Goal: Task Accomplishment & Management: Use online tool/utility

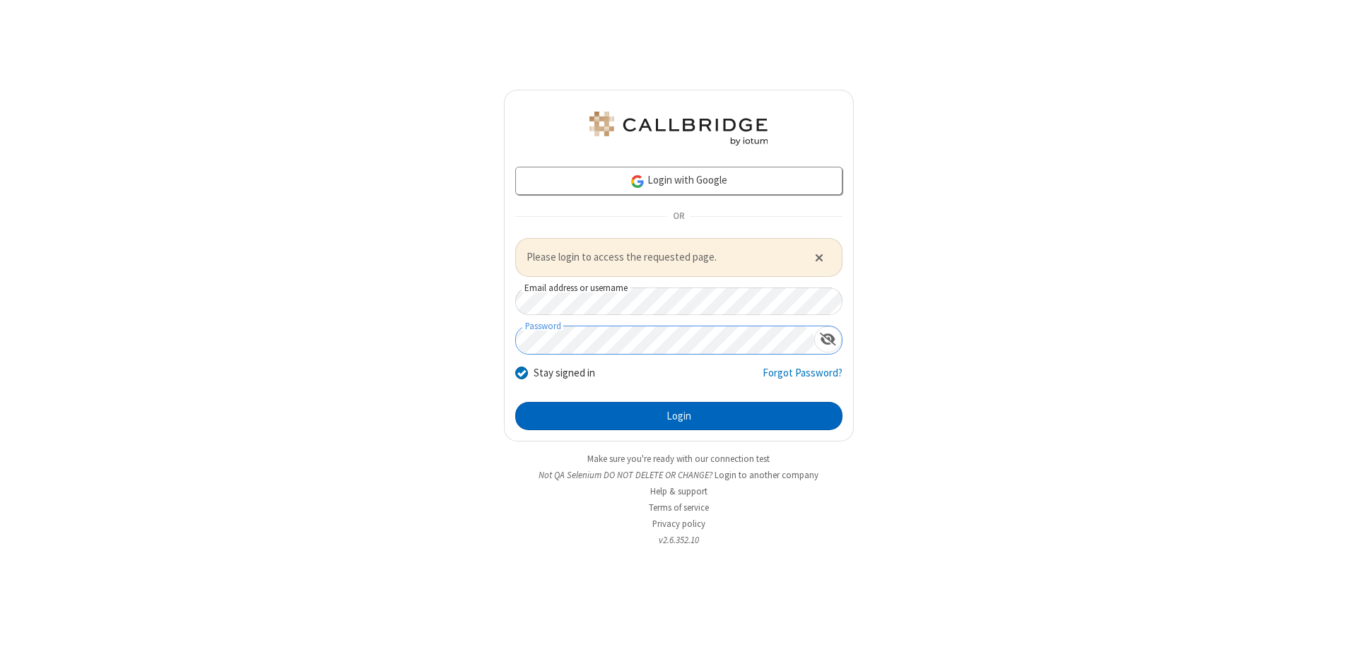
click at [679, 416] on button "Login" at bounding box center [678, 416] width 327 height 28
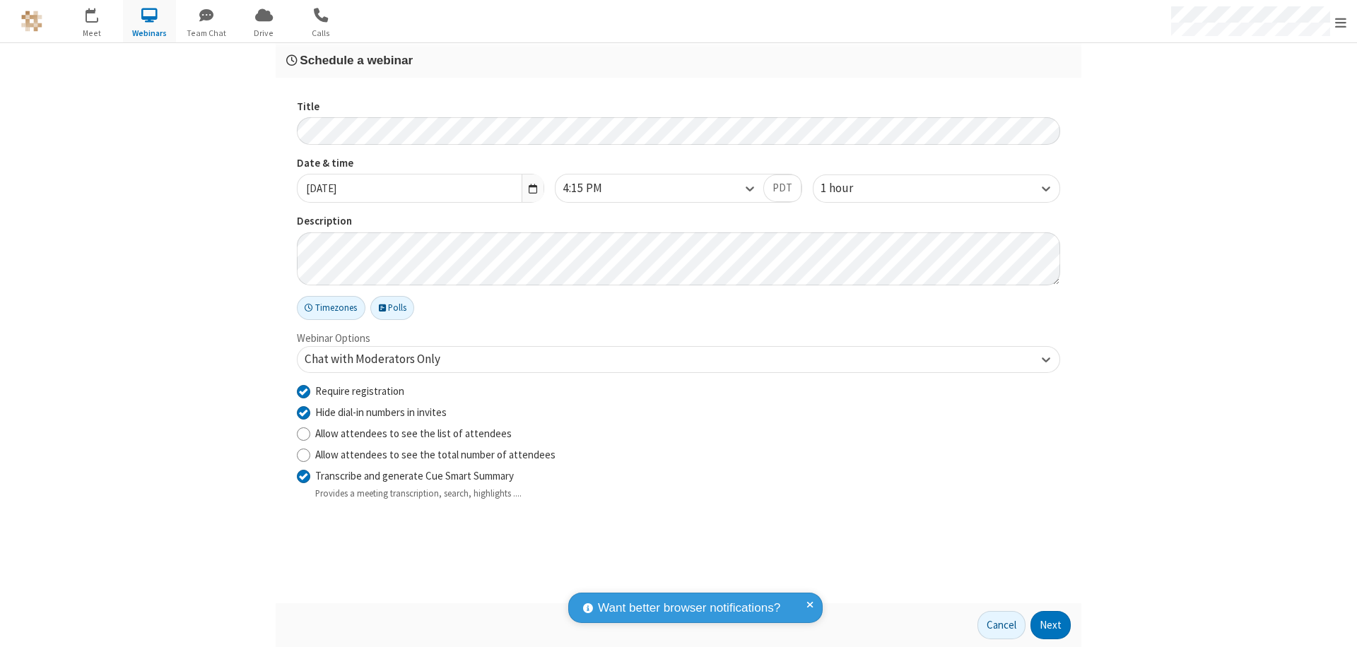
click at [303, 391] on input "Require registration" at bounding box center [303, 391] width 13 height 15
checkbox input "false"
click at [1051, 626] on button "Next" at bounding box center [1051, 625] width 40 height 28
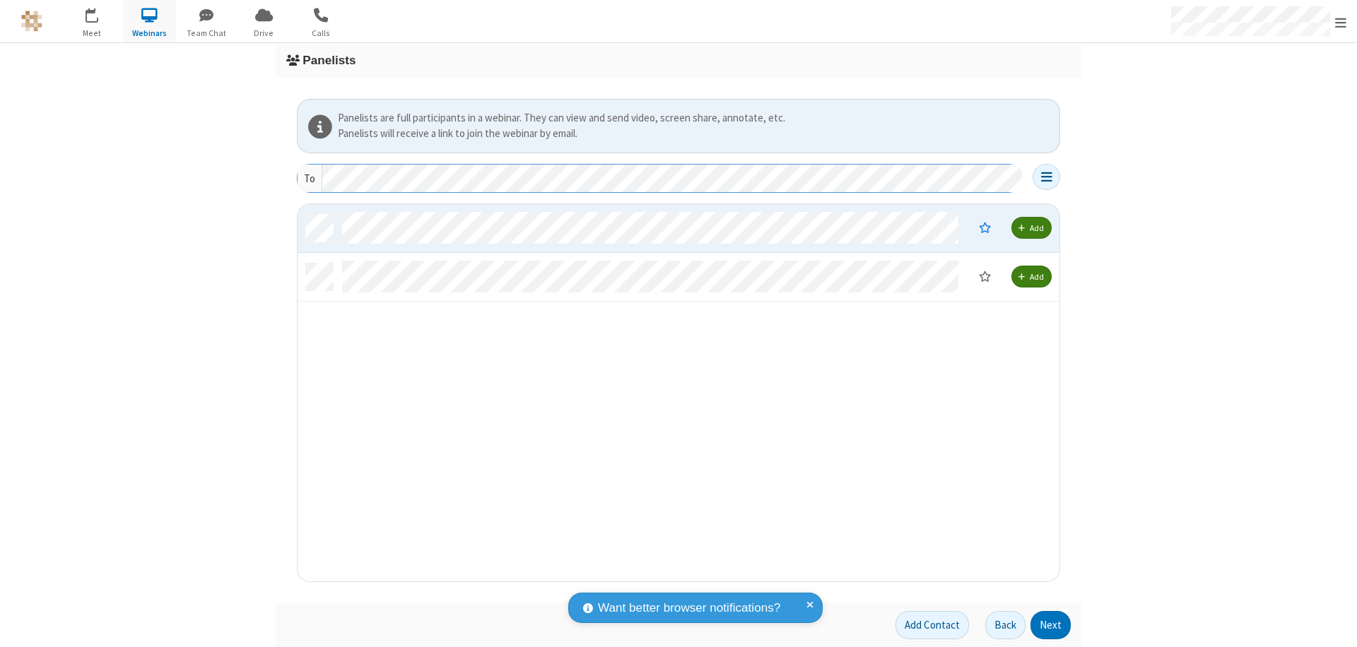
scroll to position [367, 751]
click at [1051, 626] on button "Next" at bounding box center [1051, 625] width 40 height 28
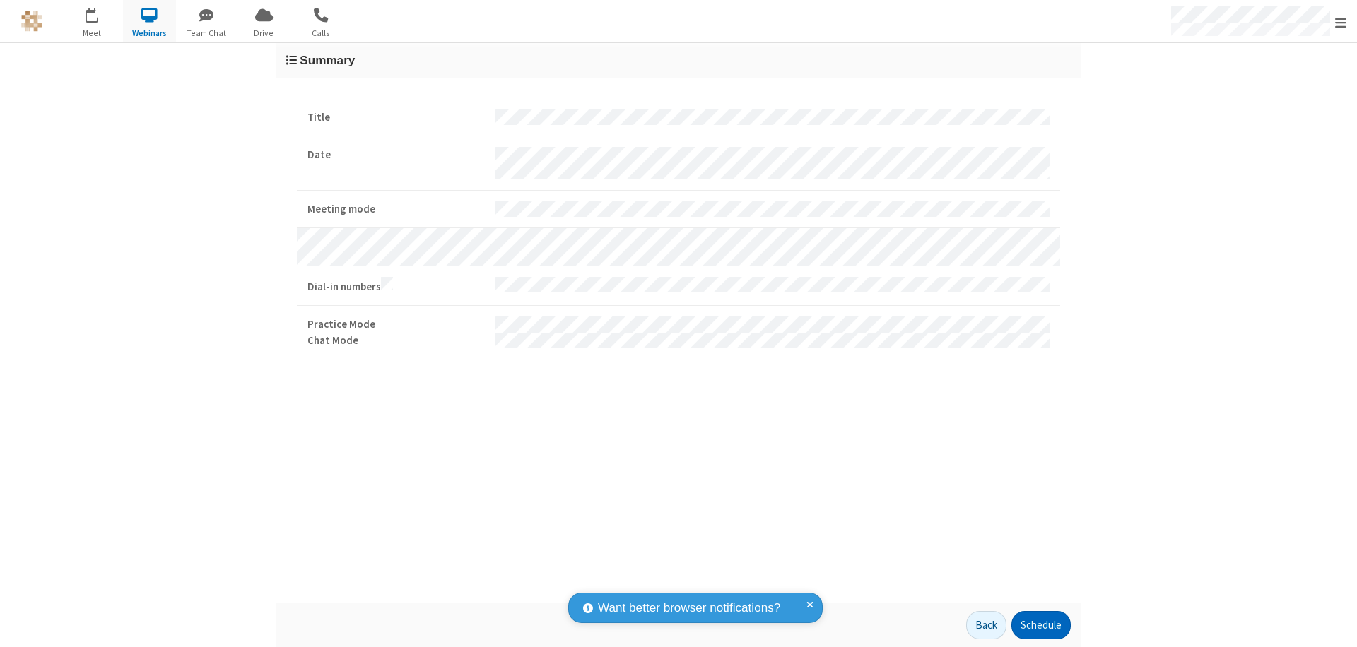
click at [1041, 626] on button "Schedule" at bounding box center [1041, 625] width 59 height 28
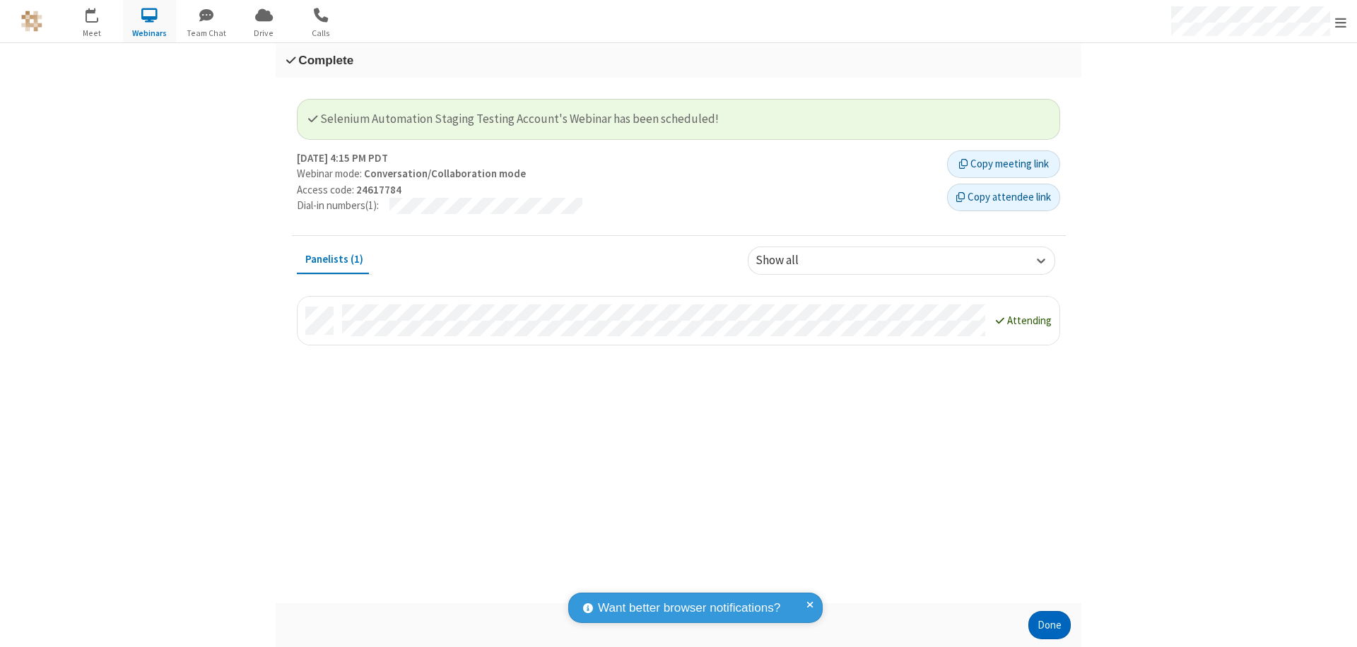
click at [1050, 626] on button "Done" at bounding box center [1050, 625] width 42 height 28
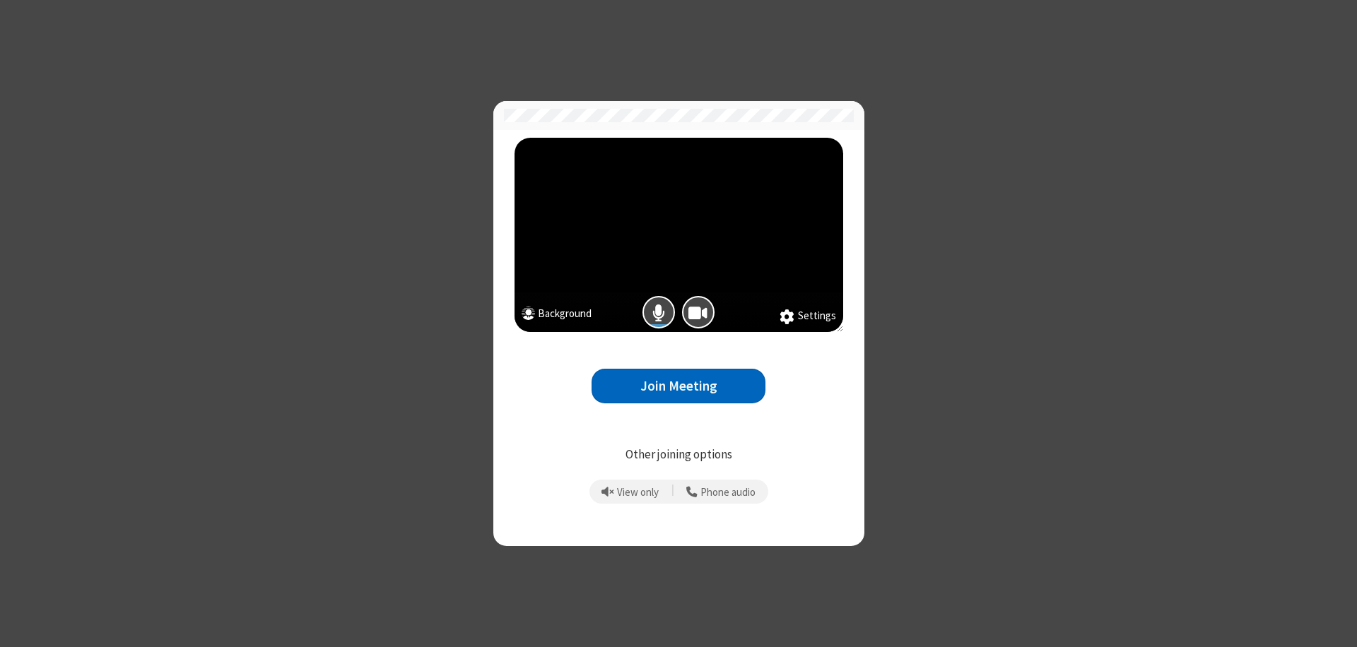
click at [679, 386] on button "Join Meeting" at bounding box center [679, 386] width 174 height 35
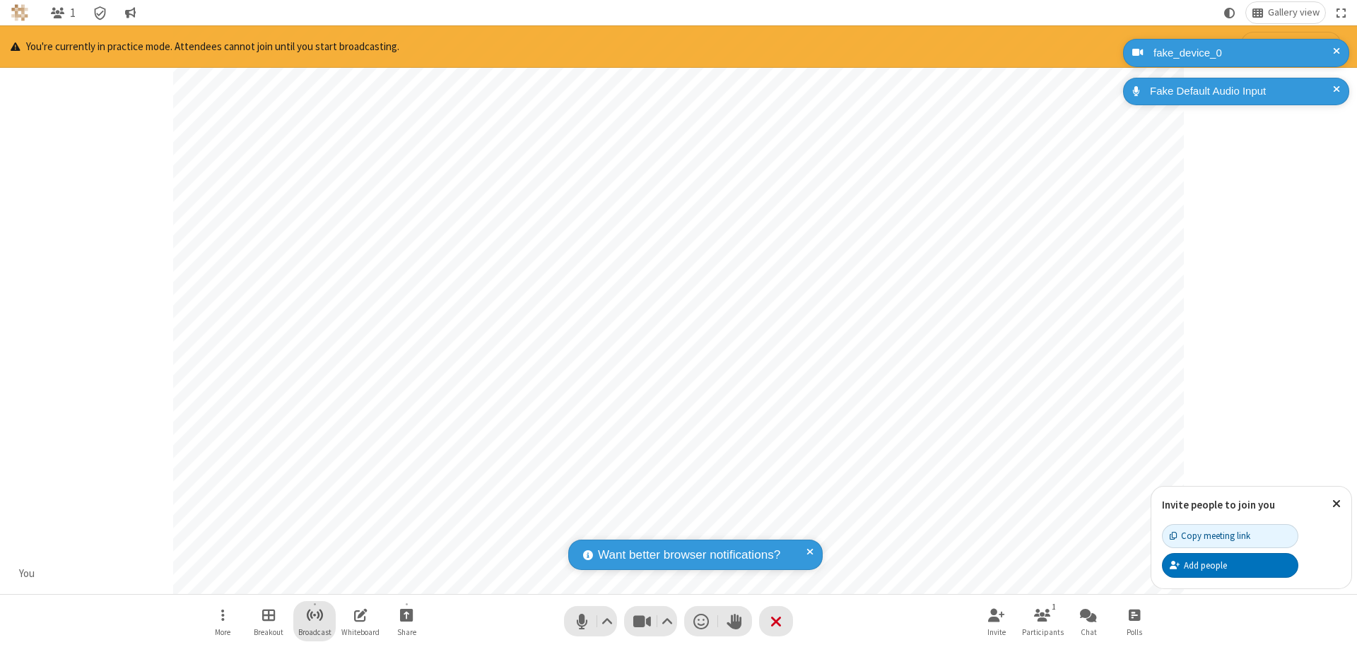
click at [314, 615] on span "Start broadcast" at bounding box center [315, 615] width 18 height 18
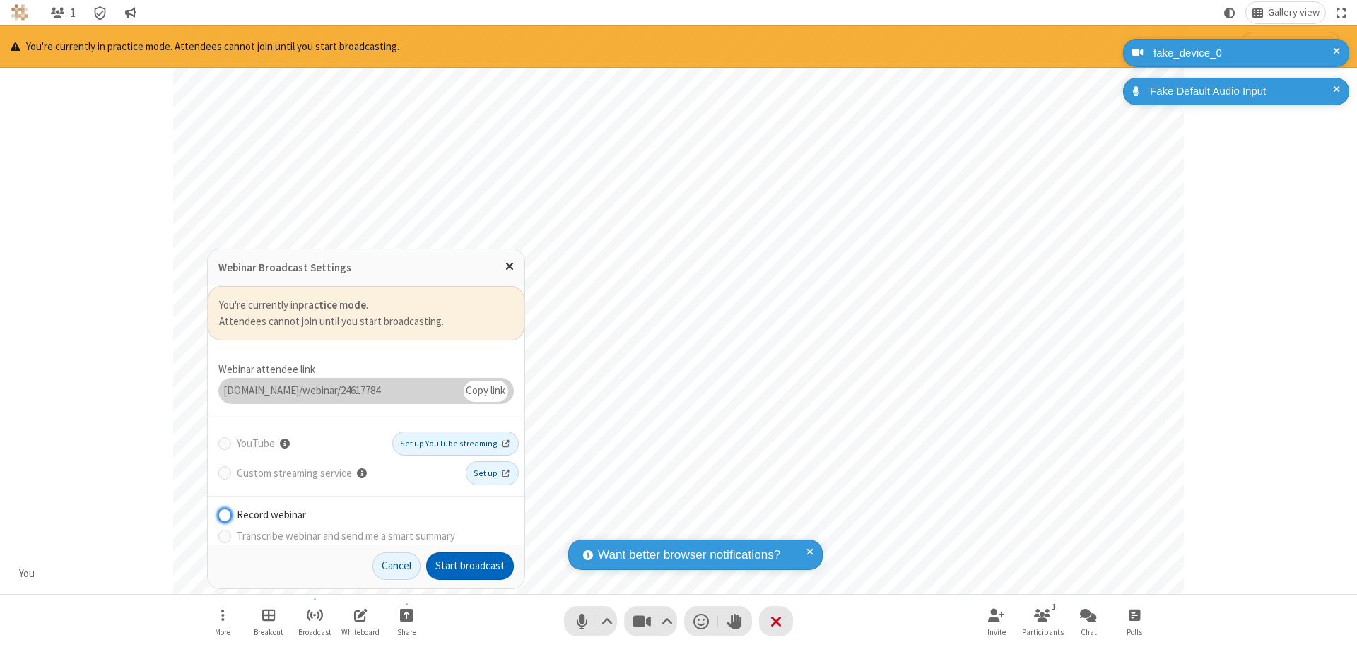
click at [470, 566] on button "Start broadcast" at bounding box center [470, 567] width 88 height 28
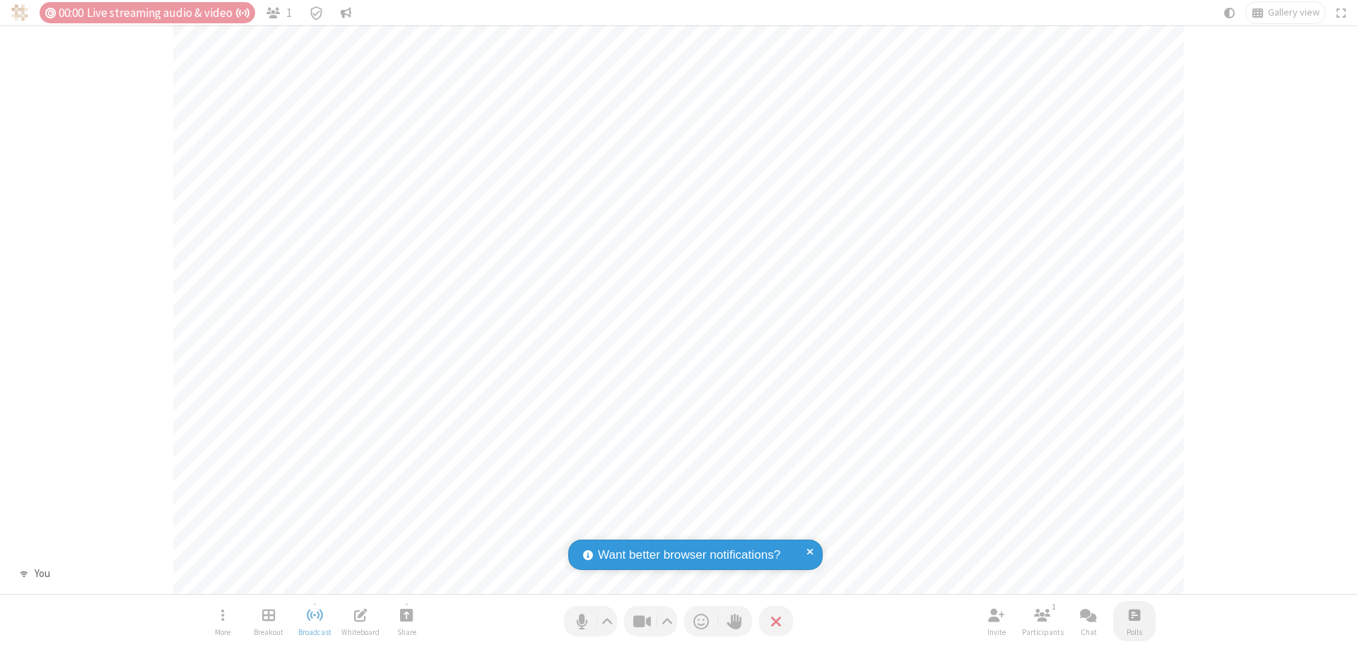
click at [1134, 615] on span "Open poll" at bounding box center [1134, 615] width 11 height 18
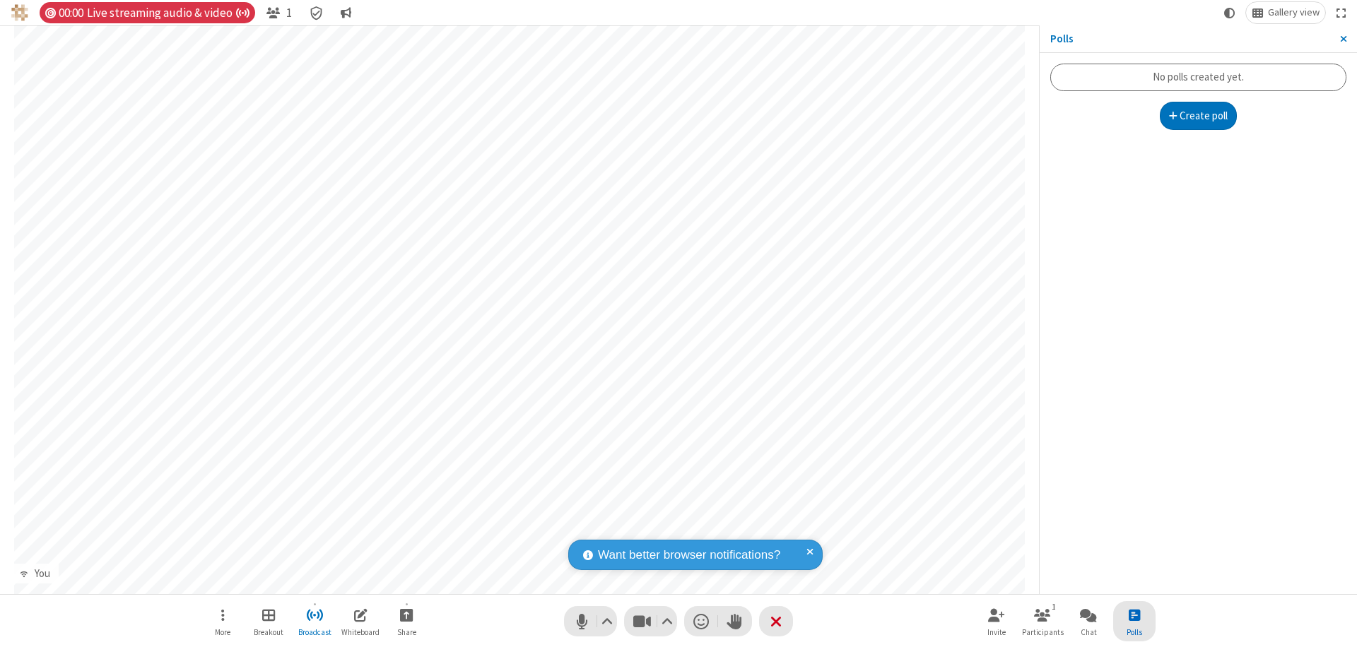
click at [1198, 116] on button "Create poll" at bounding box center [1199, 116] width 78 height 28
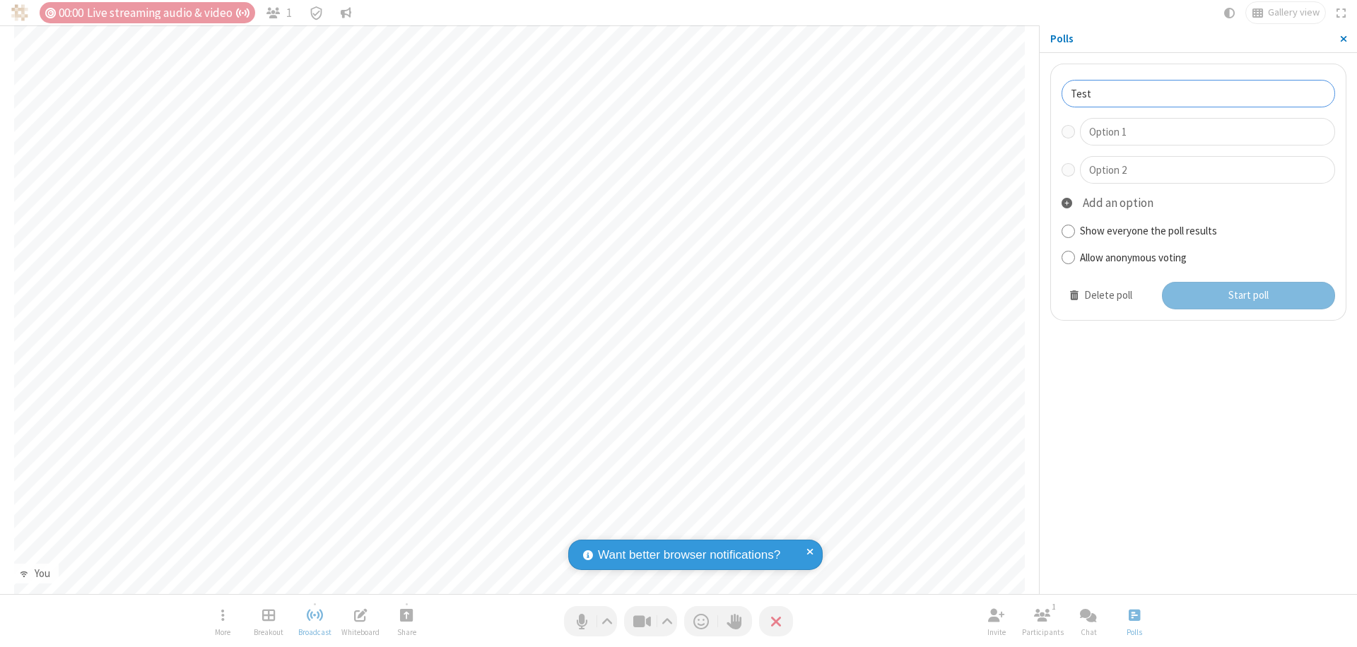
type input "Test"
type input "Yes"
type input "No"
click at [1248, 295] on button "Start poll" at bounding box center [1249, 296] width 174 height 28
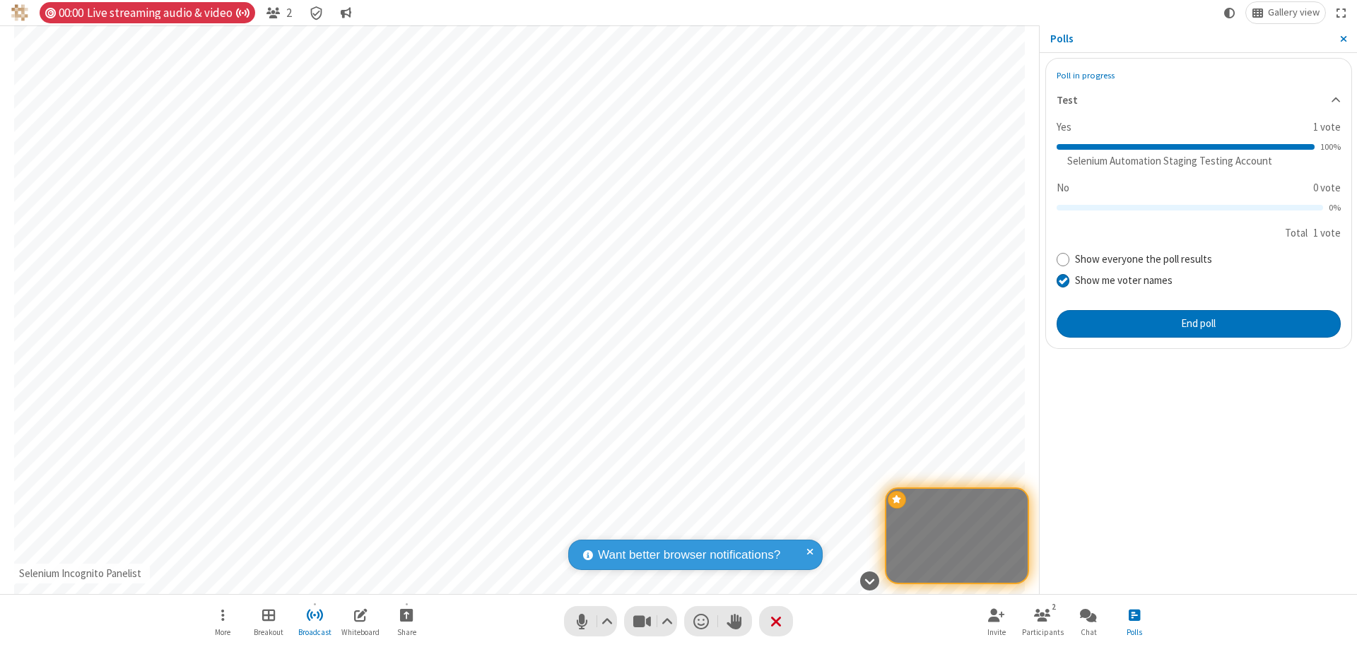
click at [1343, 39] on span "Close sidebar" at bounding box center [1343, 38] width 7 height 11
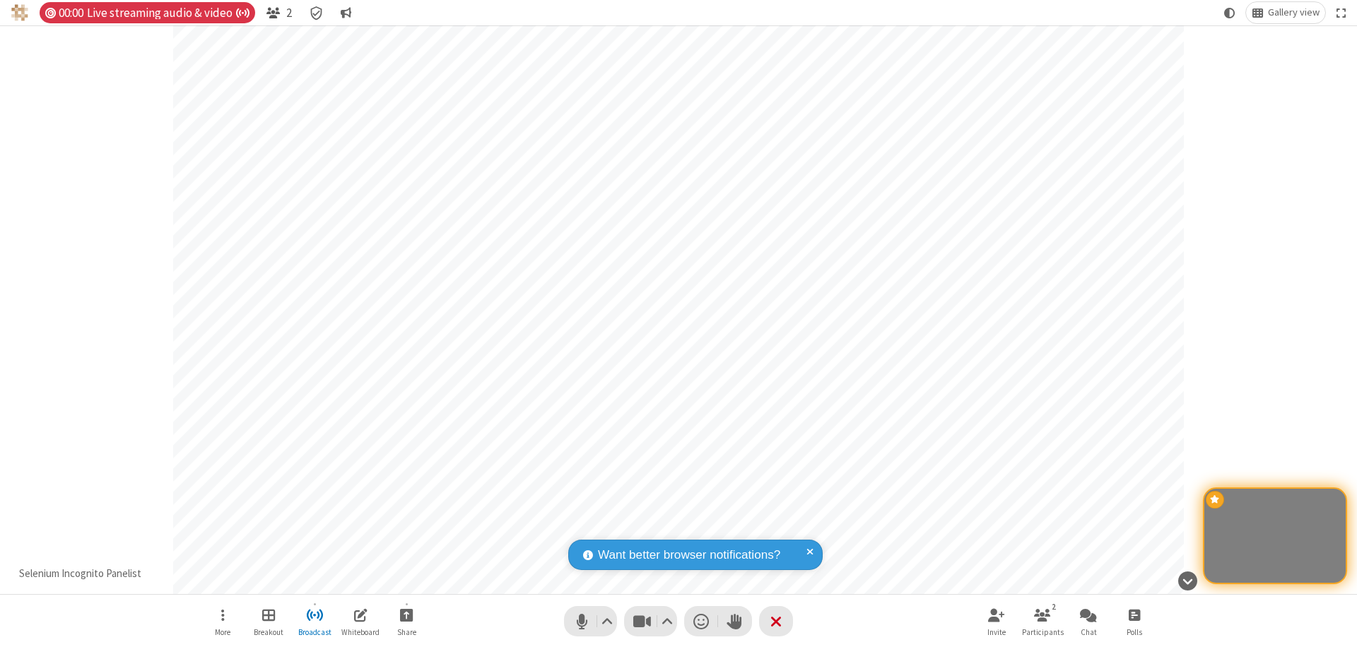
click at [272, 13] on span "Open participant list" at bounding box center [272, 12] width 13 height 13
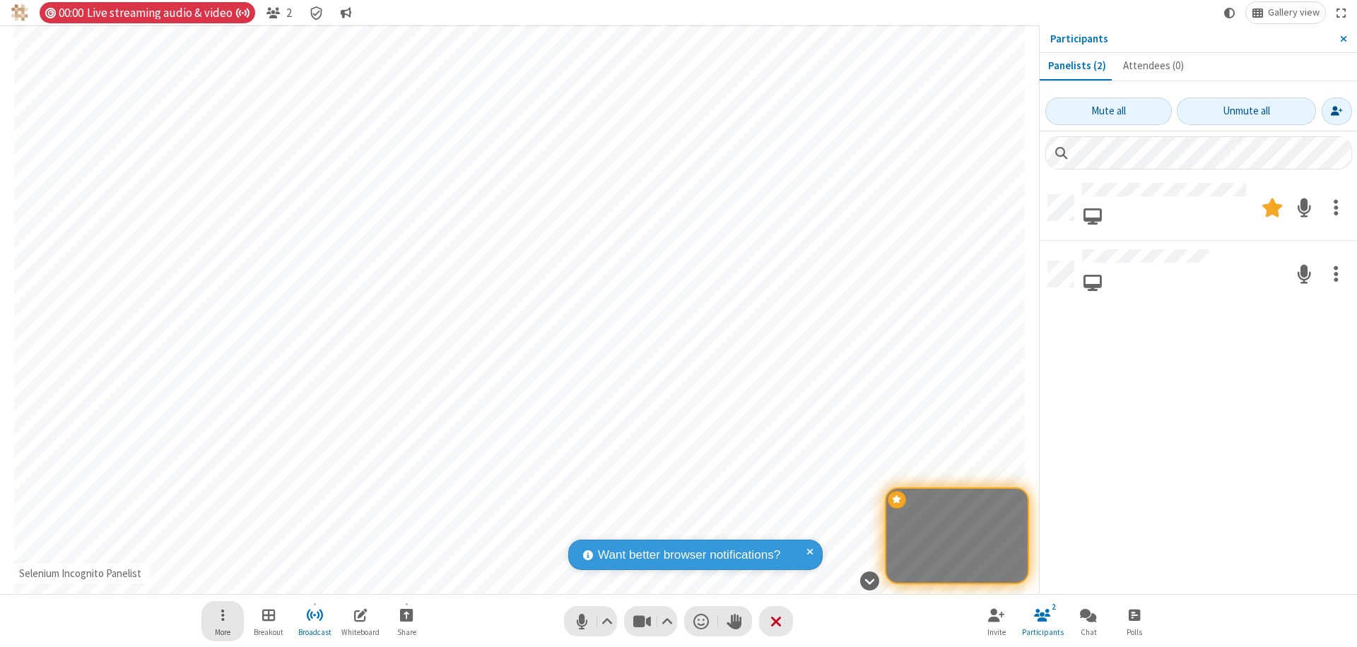
click at [222, 615] on span "Open menu" at bounding box center [223, 615] width 4 height 18
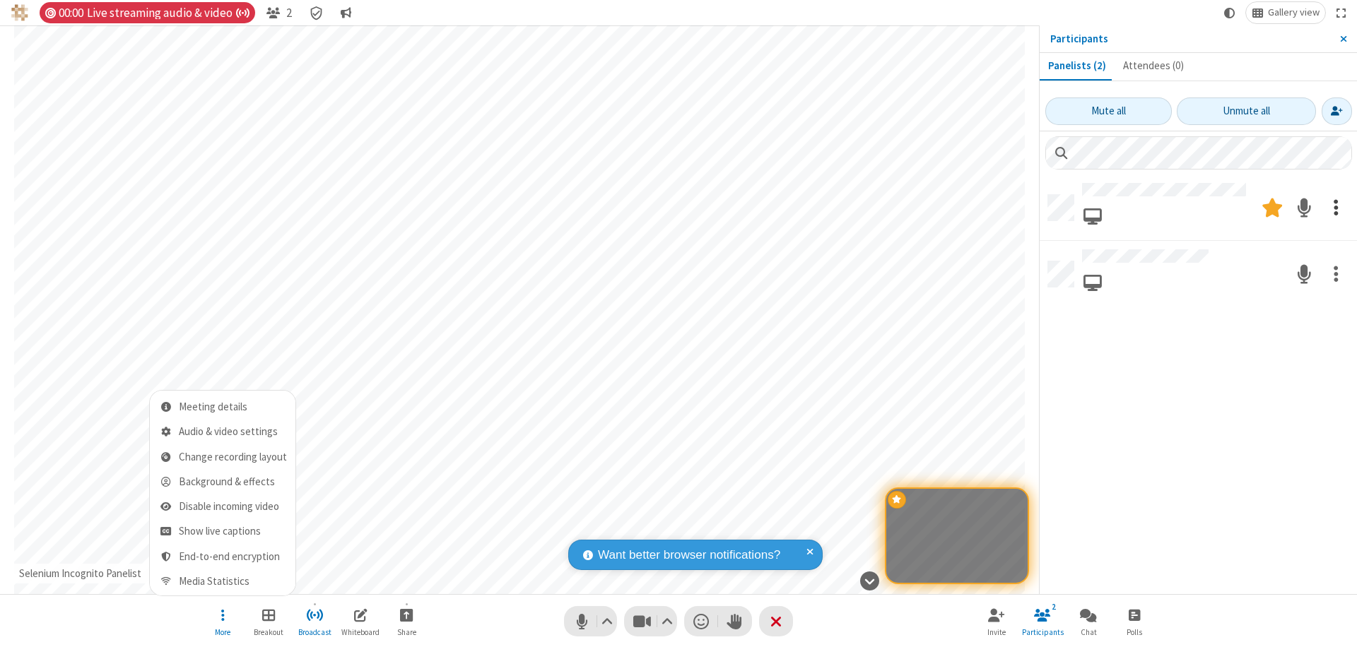
click at [222, 615] on span "Open menu" at bounding box center [223, 615] width 4 height 18
click at [1336, 206] on span at bounding box center [1336, 207] width 5 height 27
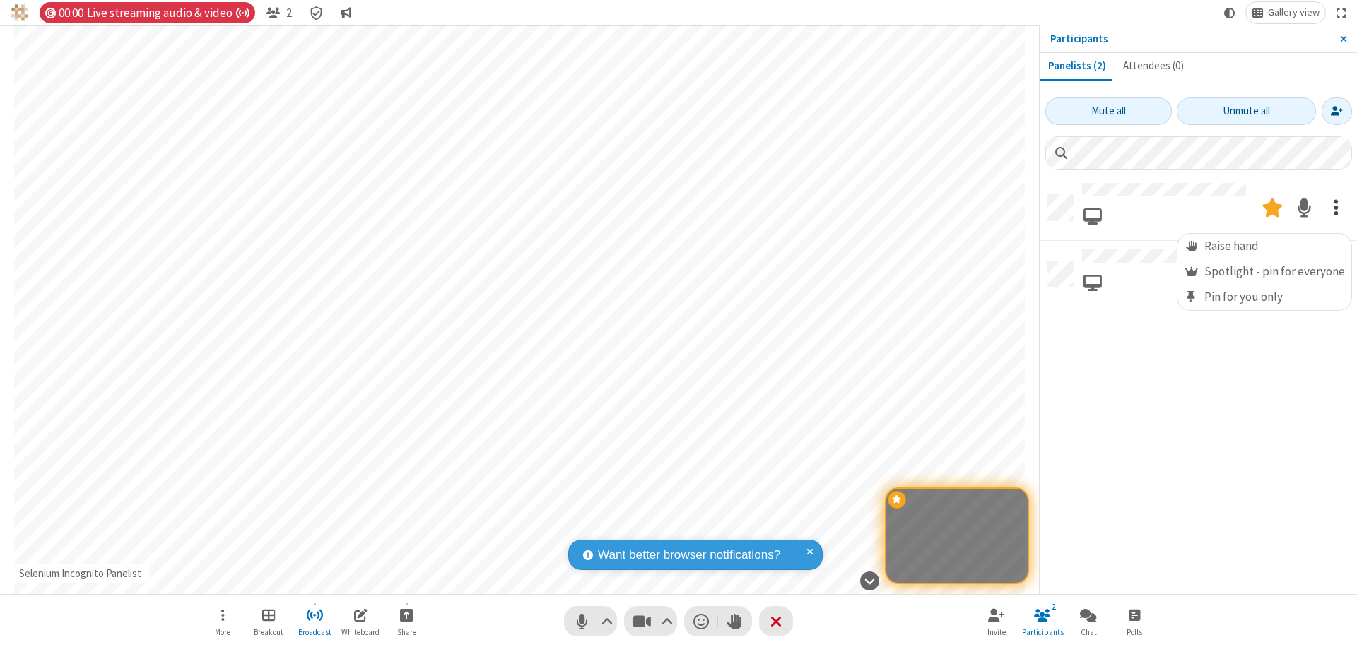
click at [1336, 206] on span at bounding box center [1336, 207] width 5 height 27
click at [1336, 271] on span at bounding box center [1336, 274] width 5 height 27
click at [1194, 310] on span "Moderator" at bounding box center [1191, 310] width 15 height 13
click at [1343, 39] on span "Close sidebar" at bounding box center [1343, 38] width 7 height 11
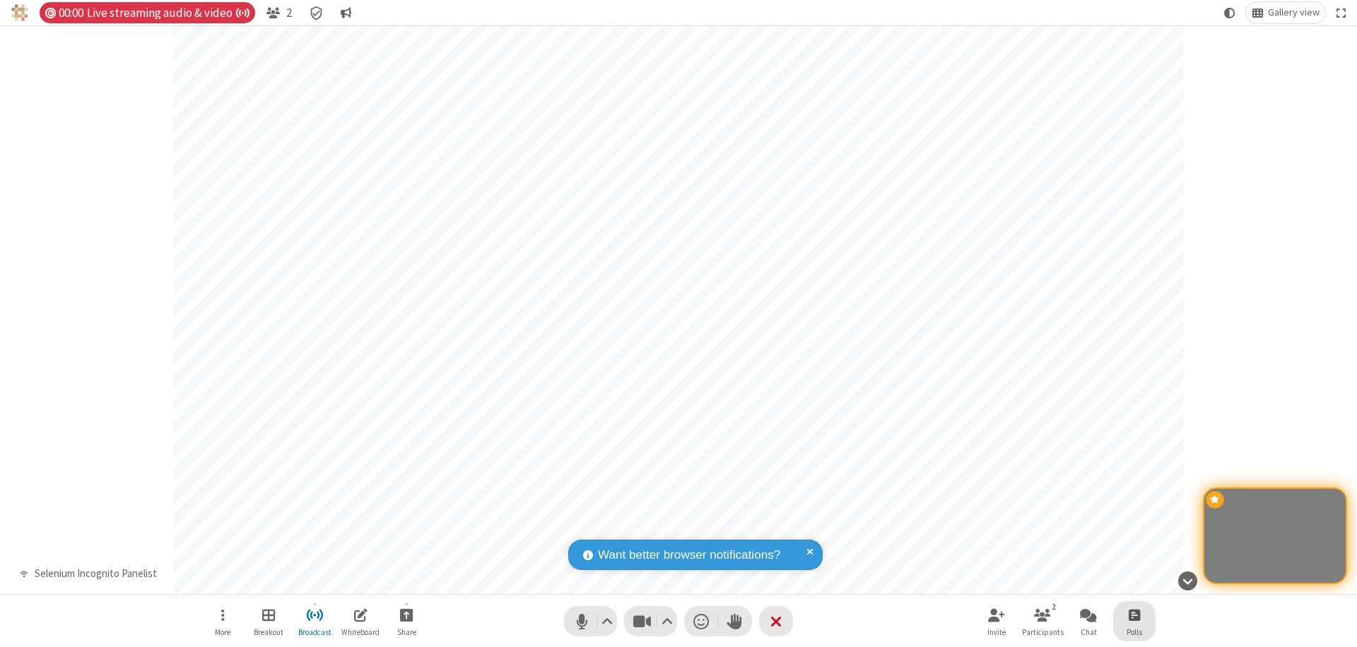
click at [1134, 615] on span "Open poll" at bounding box center [1134, 615] width 11 height 18
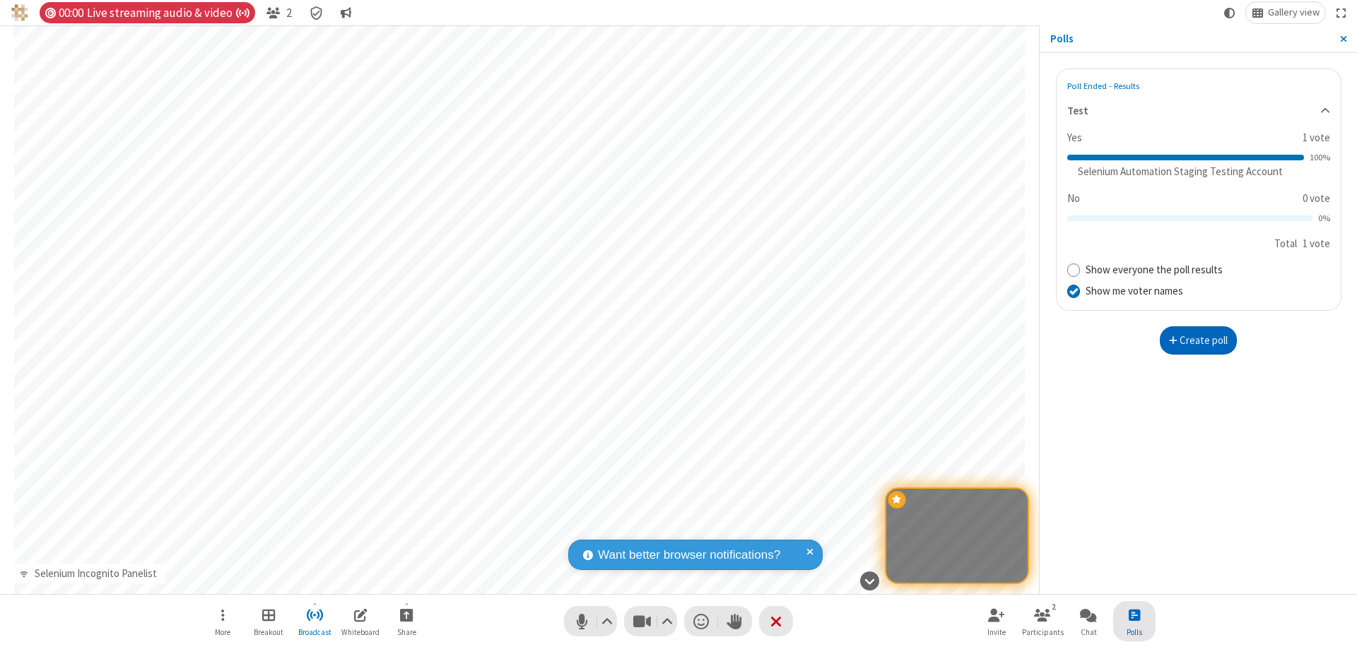
click at [1198, 340] on button "Create poll" at bounding box center [1199, 341] width 78 height 28
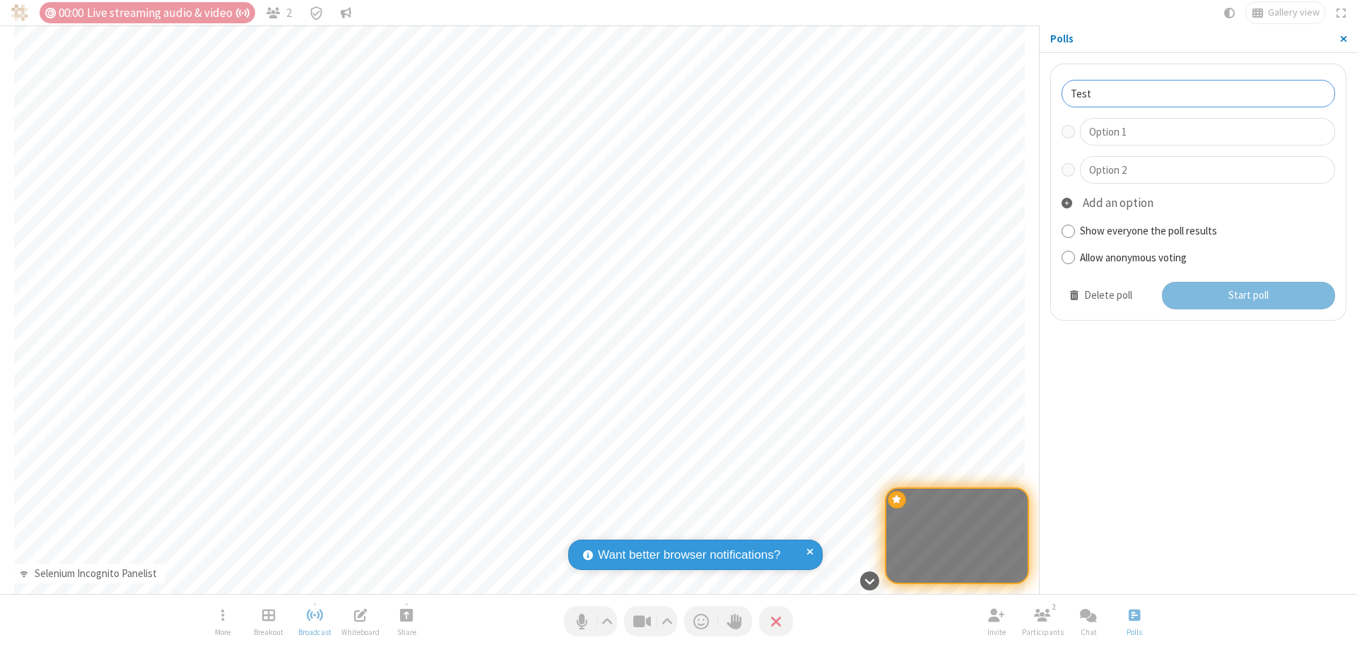
type input "Test"
type input "Yes"
type input "No"
